Goal: Task Accomplishment & Management: Use online tool/utility

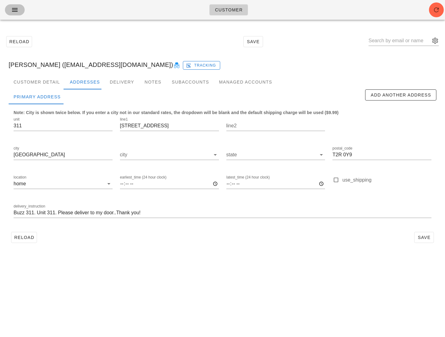
click at [19, 6] on span "button" at bounding box center [15, 9] width 10 height 7
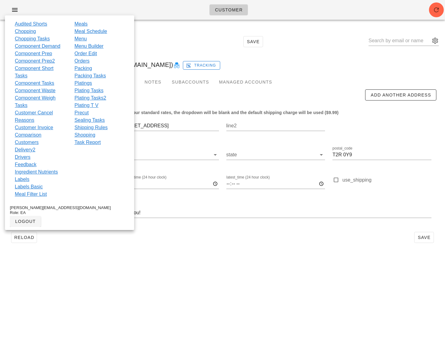
click at [92, 54] on link "Order Edit" at bounding box center [85, 53] width 23 height 7
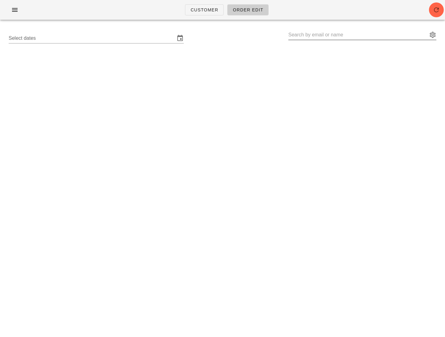
click at [298, 34] on input "text" at bounding box center [357, 35] width 139 height 10
paste input "the credit on [EMAIL_ADDRESS][DOMAIN_NAME]'s account is $117.52, but only $111.…"
type input "the credit on [EMAIL_ADDRESS][DOMAIN_NAME]'s account is $117.52, but only $111.…"
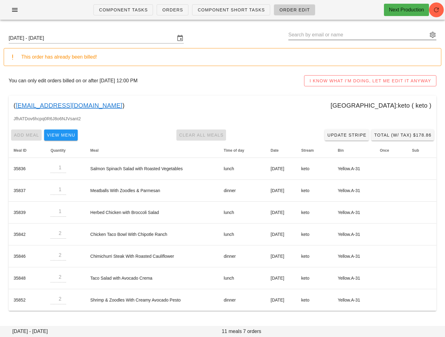
click at [391, 34] on input "text" at bounding box center [357, 35] width 139 height 10
paste input "kmbritt@gmail.com"
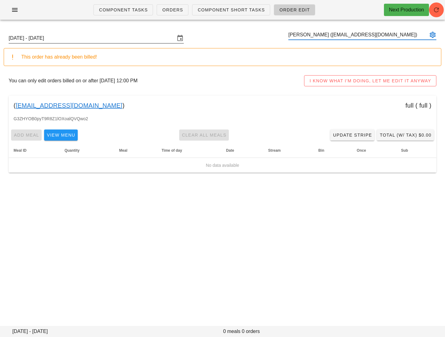
type input "Kate Britt (kmbritt@gmail.com)"
click at [68, 41] on input "Sunday October 12 - Saturday October 18" at bounding box center [92, 38] width 167 height 10
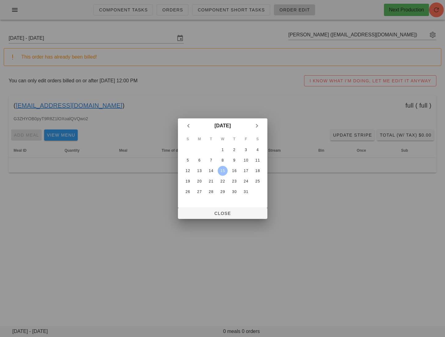
click at [224, 166] on td "15" at bounding box center [222, 171] width 11 height 10
click at [224, 172] on div "15" at bounding box center [222, 171] width 10 height 4
click at [224, 159] on div "8" at bounding box center [222, 160] width 10 height 4
click at [223, 169] on div "15" at bounding box center [222, 171] width 9 height 4
click at [224, 213] on span "Close" at bounding box center [223, 213] width 80 height 5
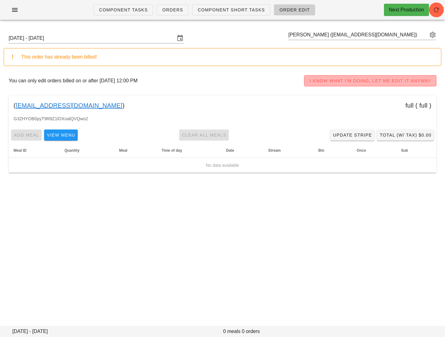
click at [317, 81] on span "I KNOW WHAT I'M DOING, LET ME EDIT IT ANYWAY" at bounding box center [370, 80] width 122 height 5
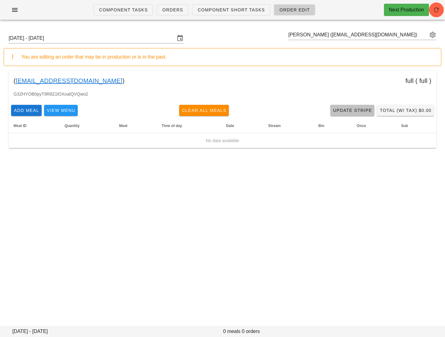
click at [358, 105] on link "Update Stripe" at bounding box center [352, 110] width 44 height 11
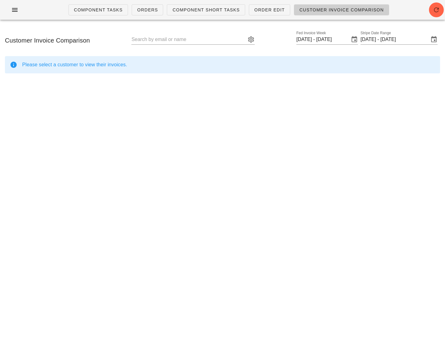
type input "Kate Britt (kmbritt@gmail.com)"
